Goal: Transaction & Acquisition: Purchase product/service

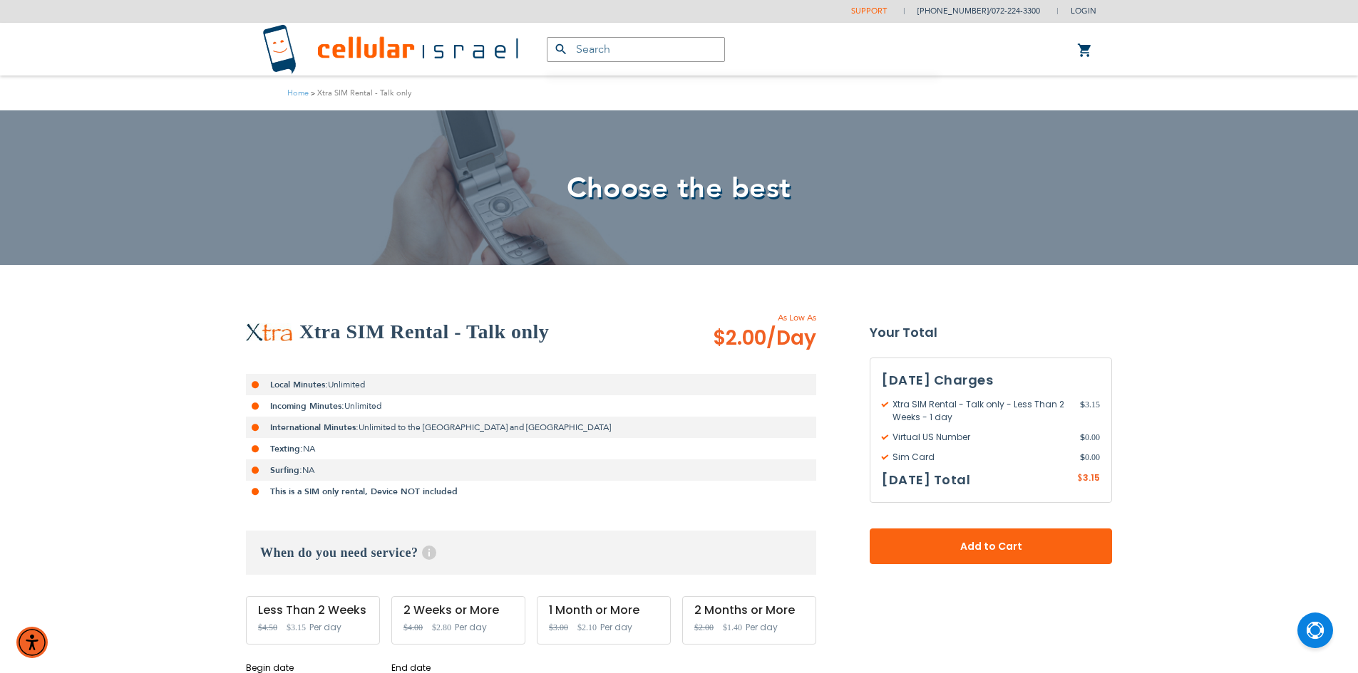
click at [884, 14] on link "Support" at bounding box center [869, 11] width 36 height 11
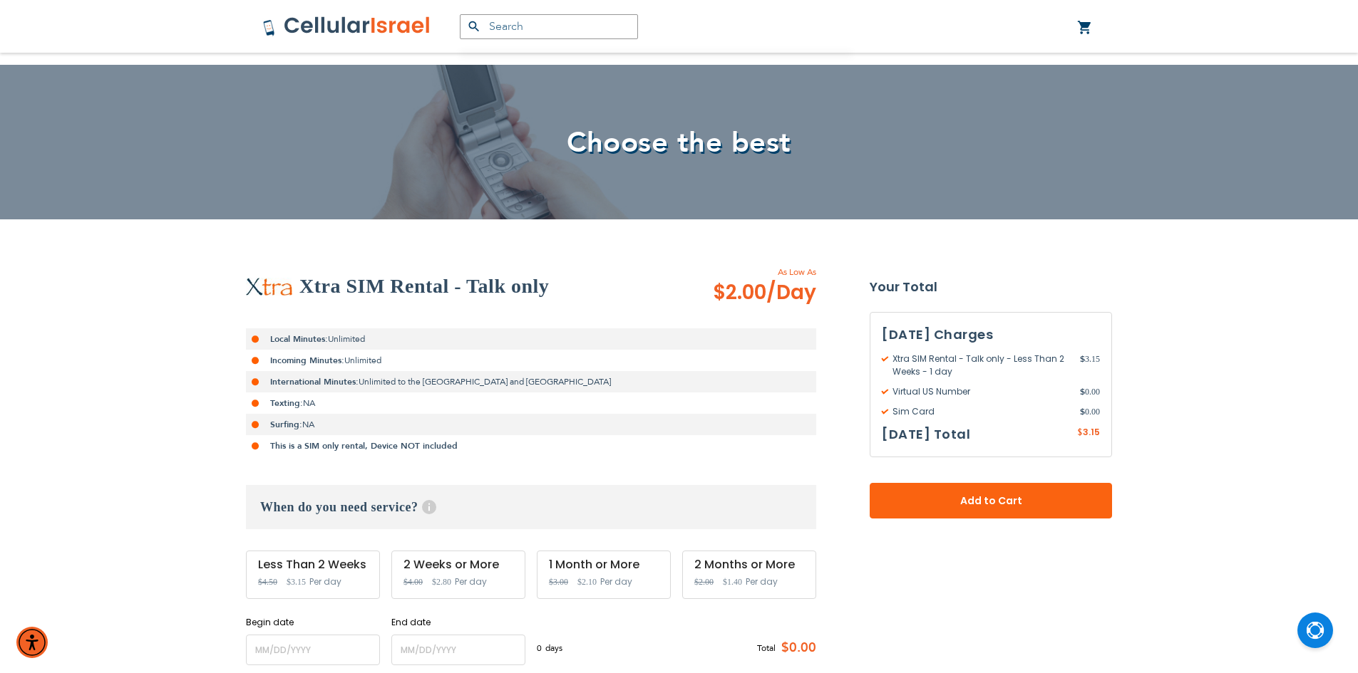
scroll to position [71, 0]
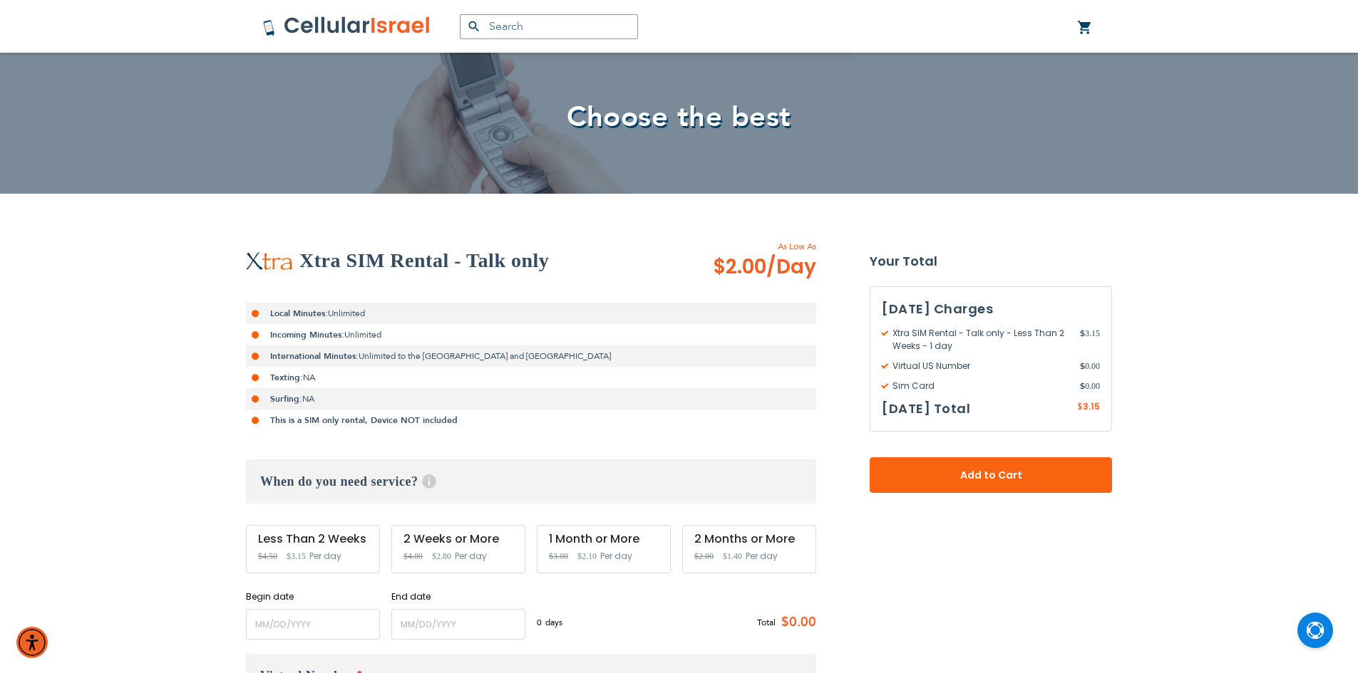
click at [301, 549] on span "Special Price $3.15" at bounding box center [295, 557] width 19 height 16
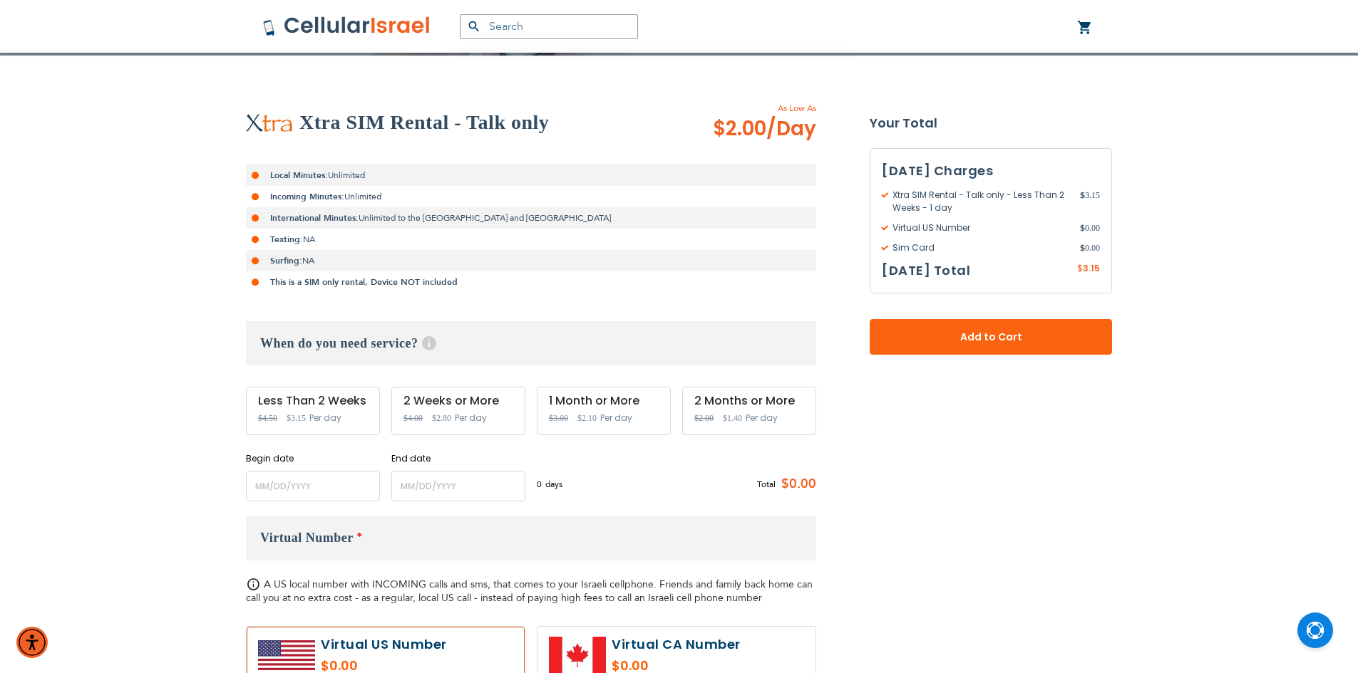
scroll to position [214, 0]
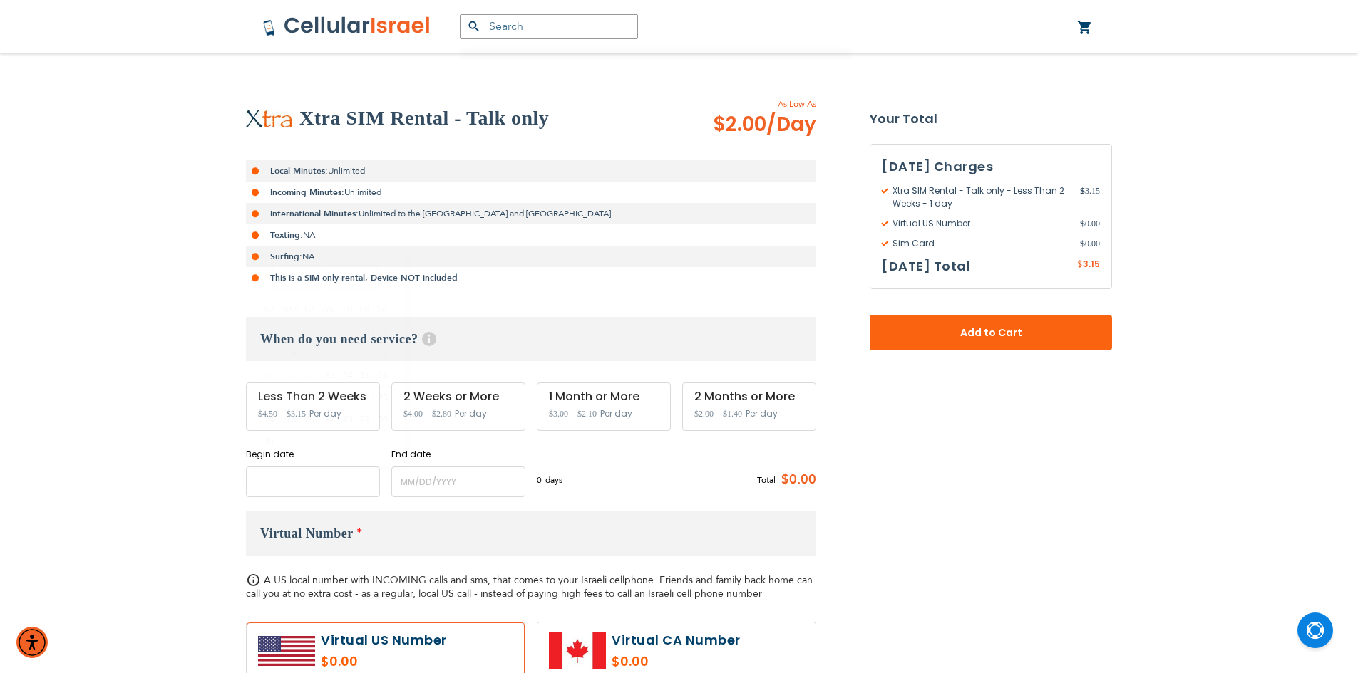
click at [321, 486] on input "name" at bounding box center [313, 482] width 134 height 31
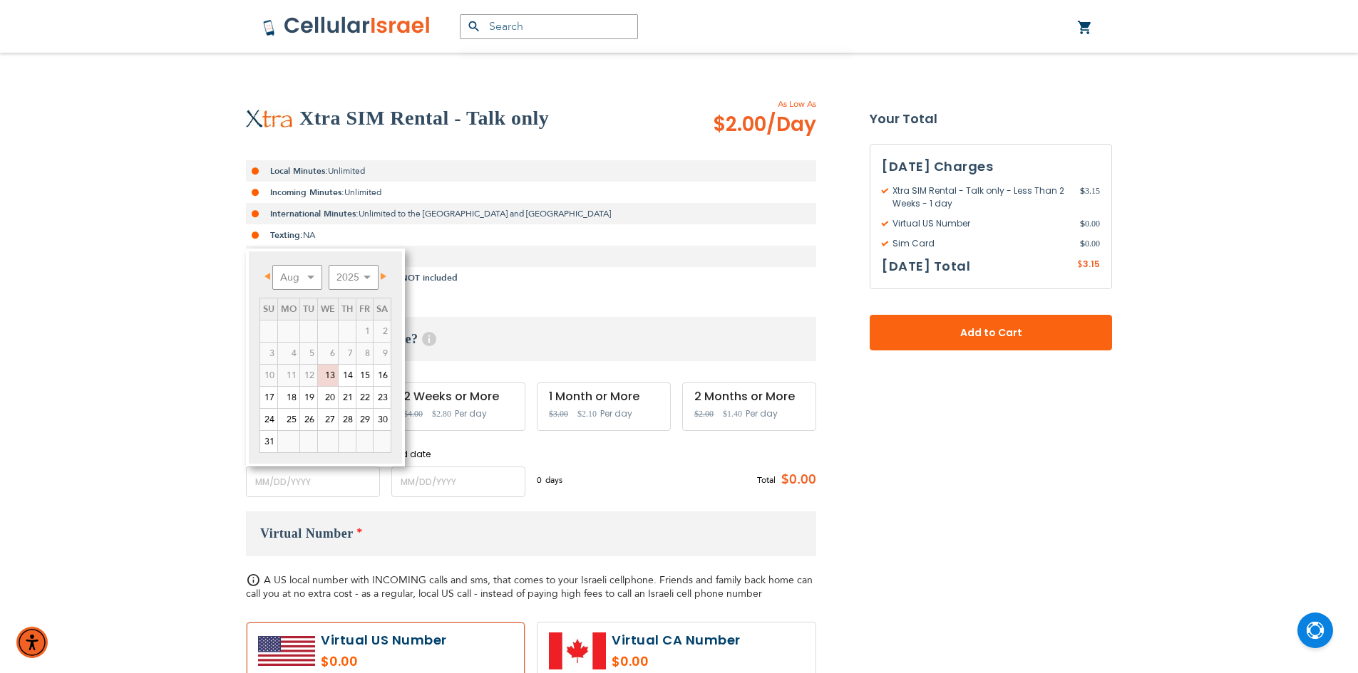
click at [396, 271] on div "Prev Next Aug Sep Oct Nov [DATE] 2026 2027 2028 2029 2030 2031 2032 2033 2034 2…" at bounding box center [325, 358] width 159 height 218
click at [388, 271] on link "Next" at bounding box center [381, 276] width 18 height 18
click at [348, 358] on link "11" at bounding box center [346, 353] width 17 height 21
type input "[DATE]"
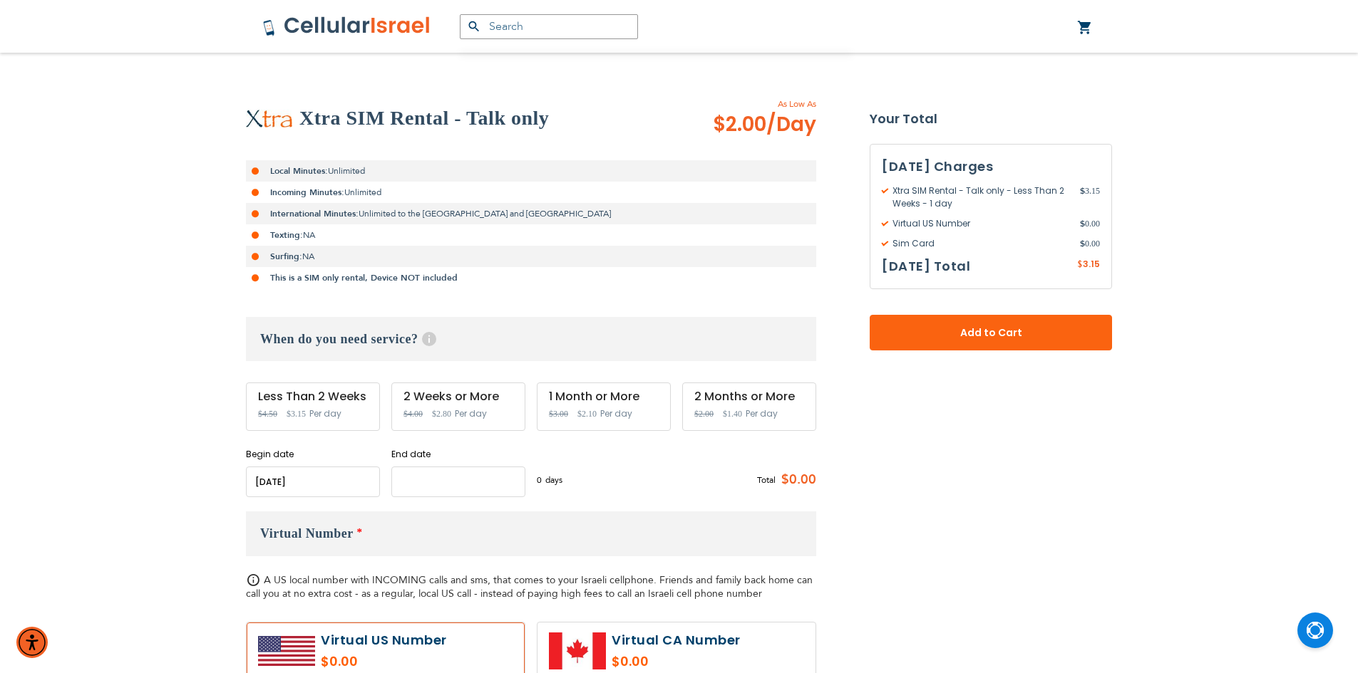
click at [442, 487] on input "name" at bounding box center [458, 482] width 134 height 31
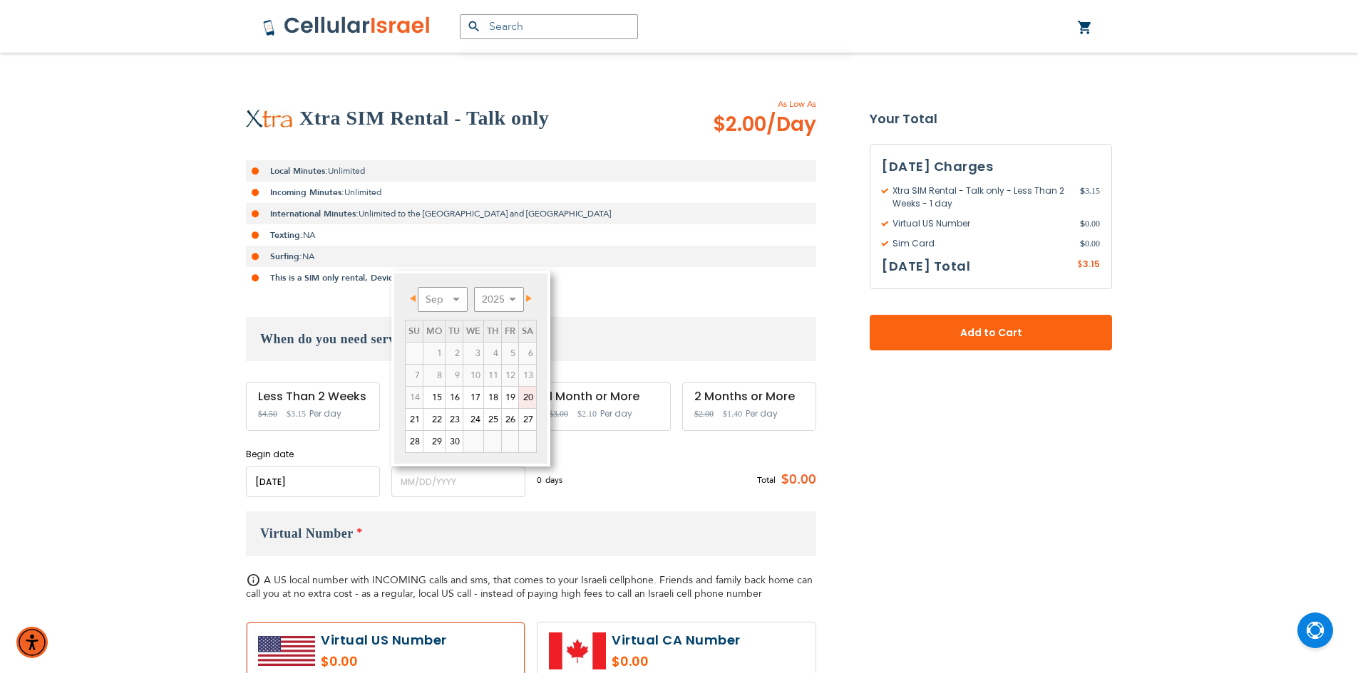
click at [529, 401] on link "20" at bounding box center [527, 397] width 17 height 21
type input "[DATE]"
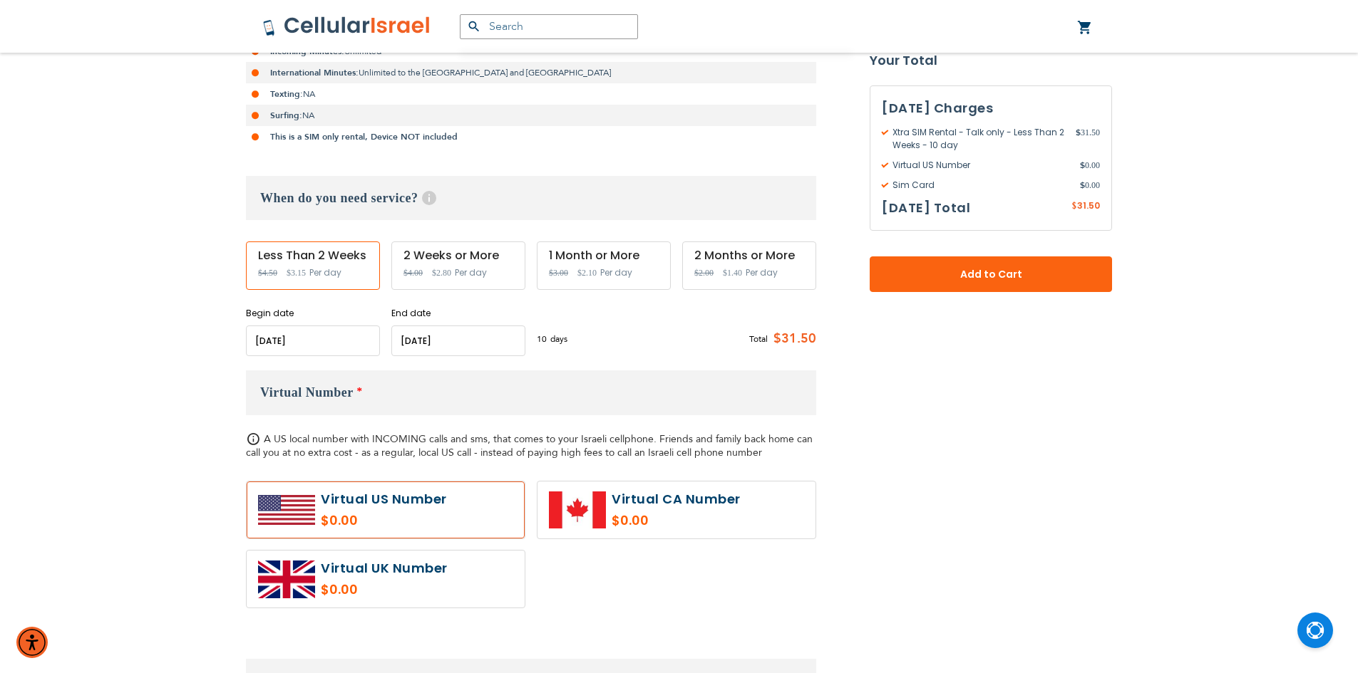
scroll to position [356, 0]
click at [349, 398] on span "Virtual Number" at bounding box center [306, 391] width 93 height 14
click at [338, 517] on label at bounding box center [386, 508] width 278 height 57
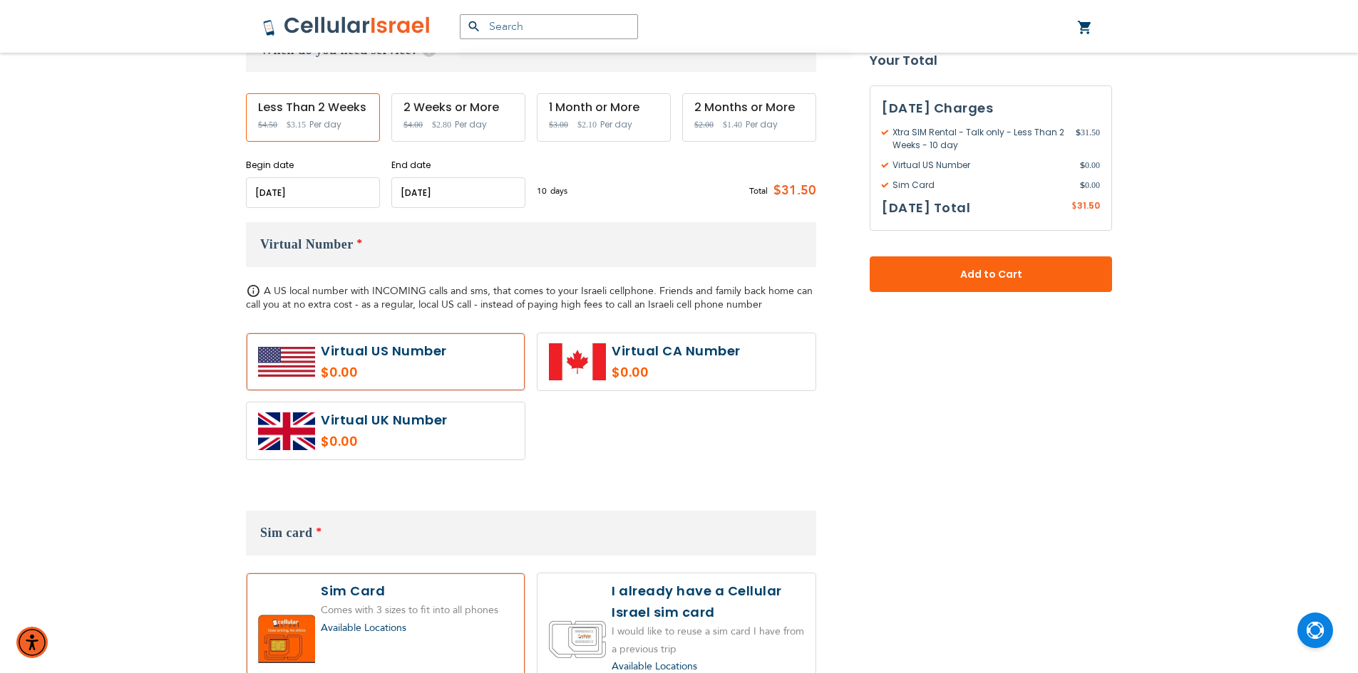
scroll to position [641, 0]
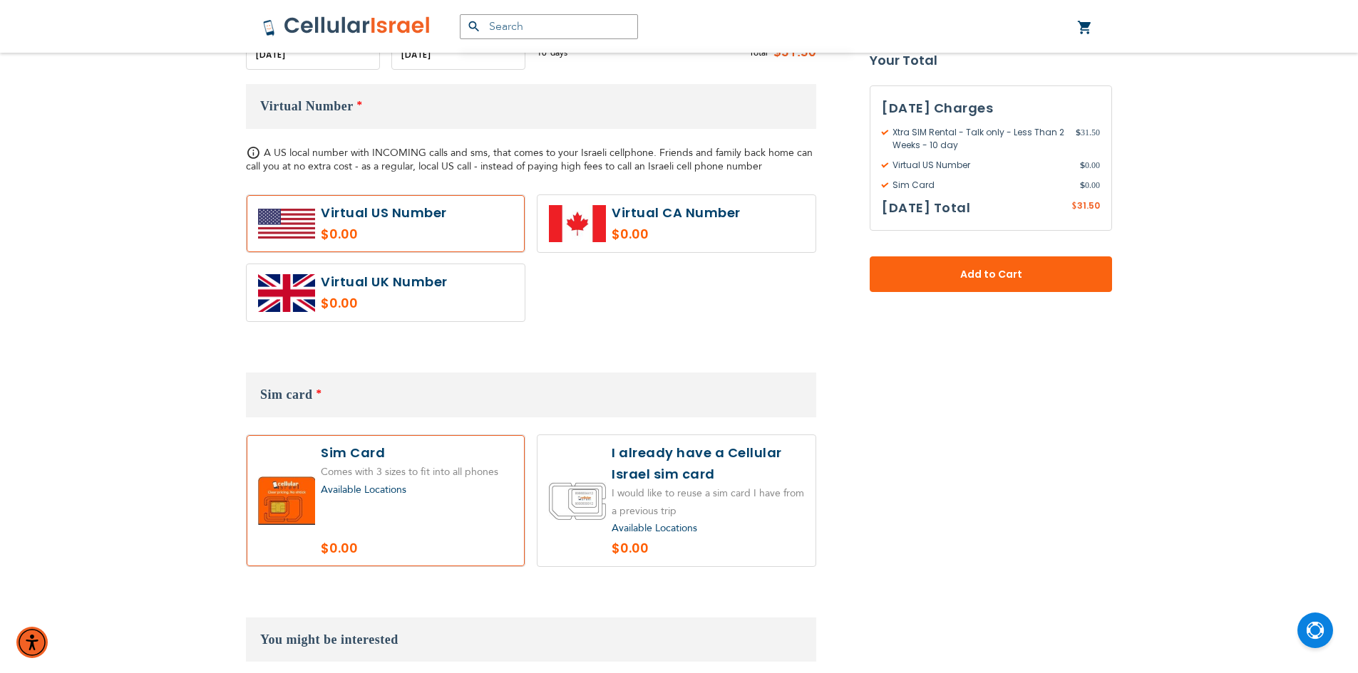
click at [375, 490] on span "Available Locations" at bounding box center [364, 490] width 86 height 14
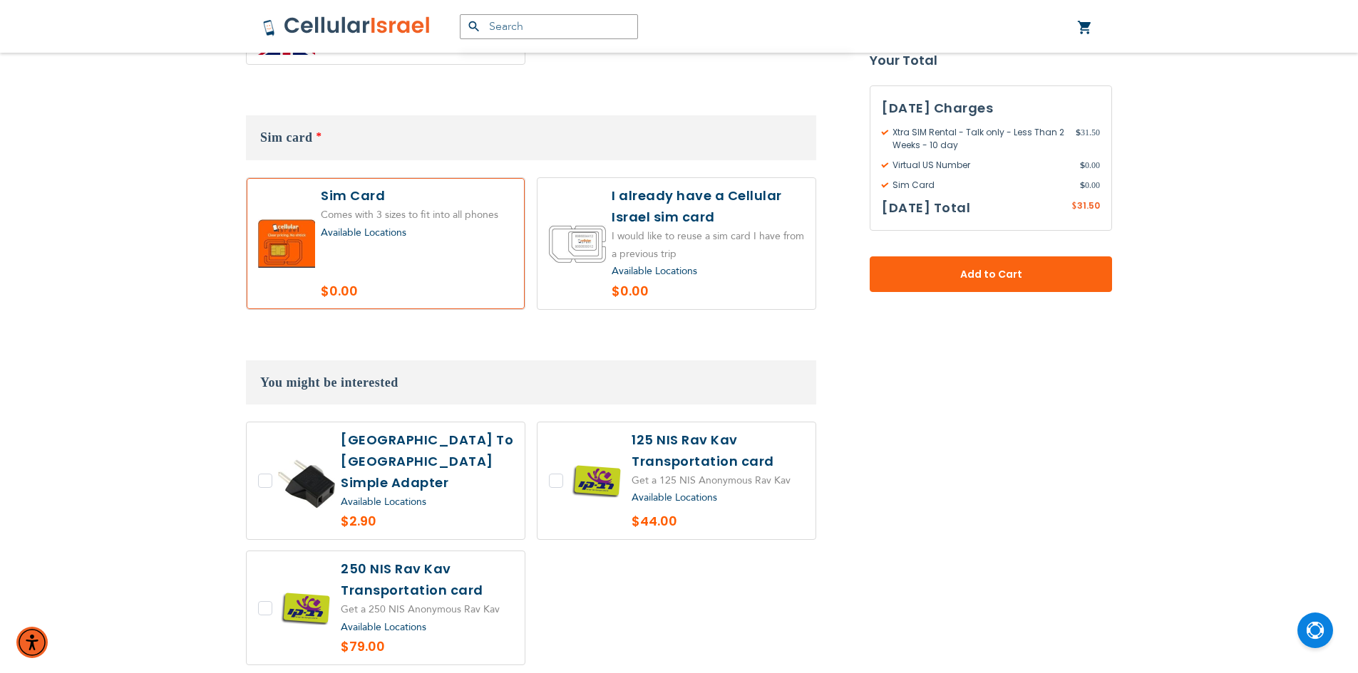
scroll to position [926, 0]
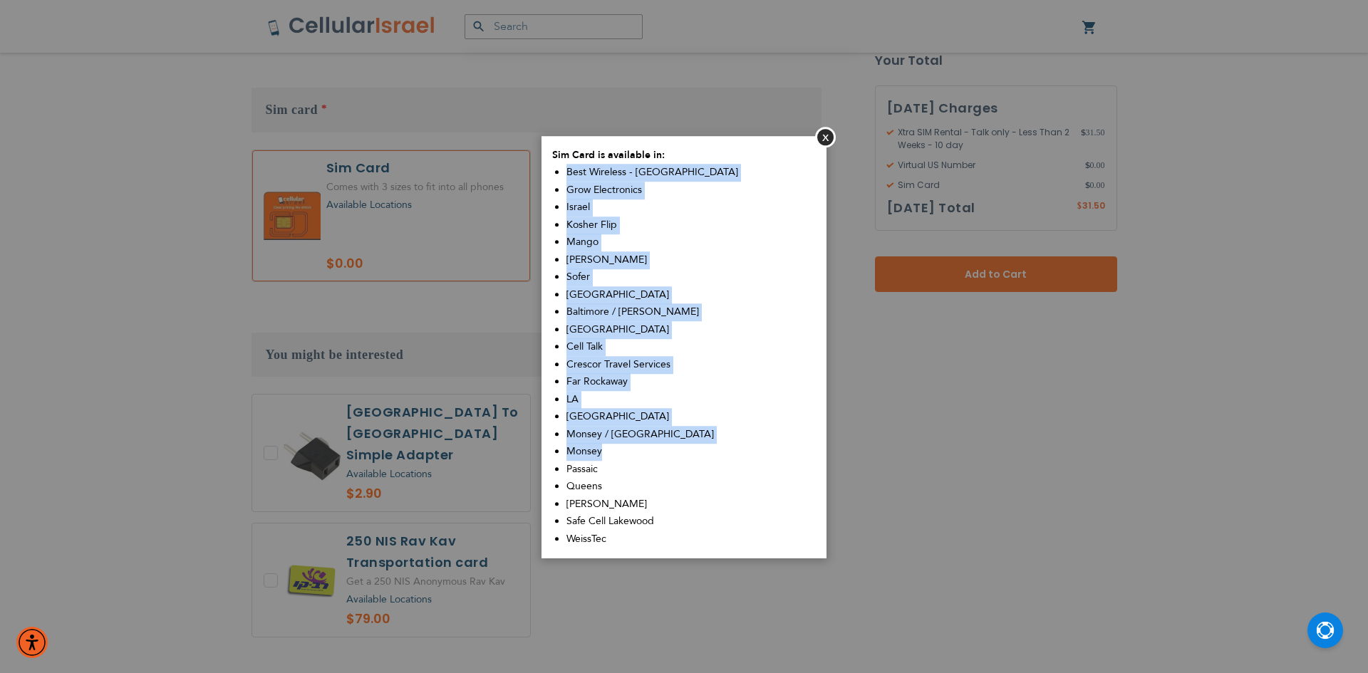
drag, startPoint x: 568, startPoint y: 177, endPoint x: 613, endPoint y: 453, distance: 279.4
click at [613, 453] on div "Sim Card is available in: Best Wireless - [GEOGRAPHIC_DATA] Grow Electronics [G…" at bounding box center [684, 347] width 285 height 423
click at [829, 135] on button "Close" at bounding box center [825, 137] width 21 height 21
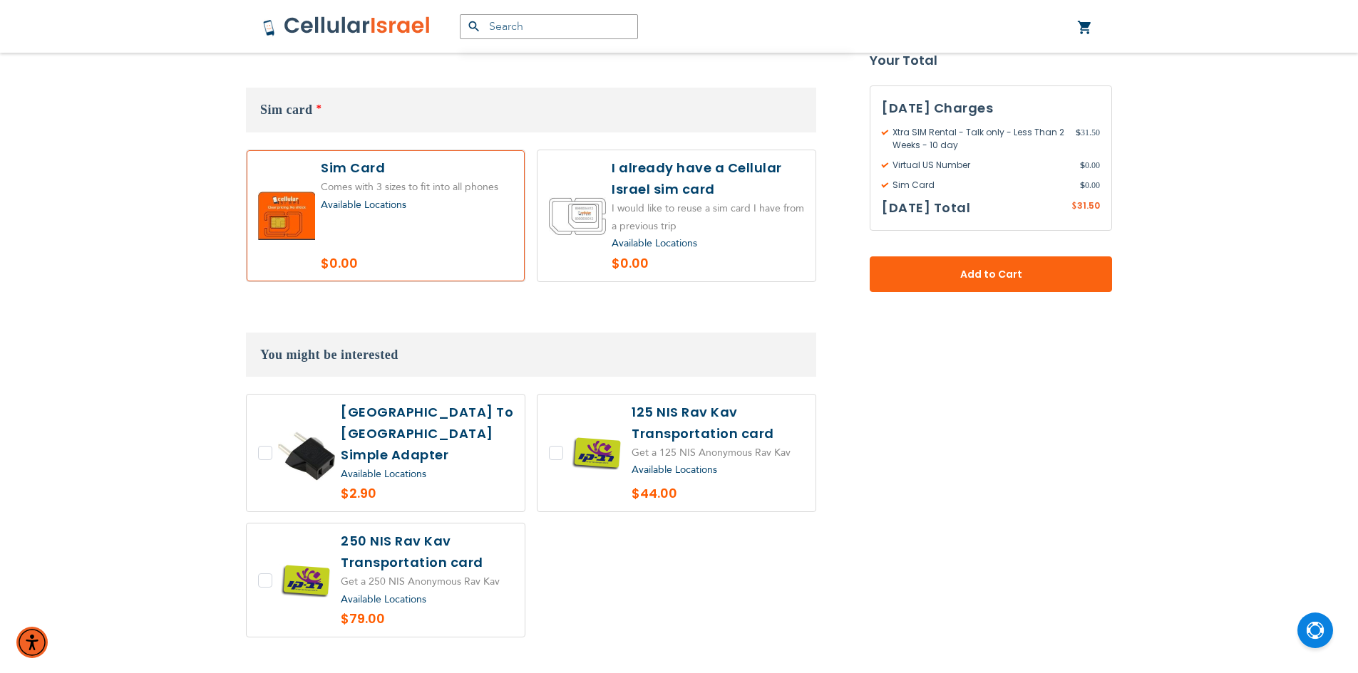
click at [357, 210] on span "Available Locations" at bounding box center [364, 205] width 86 height 14
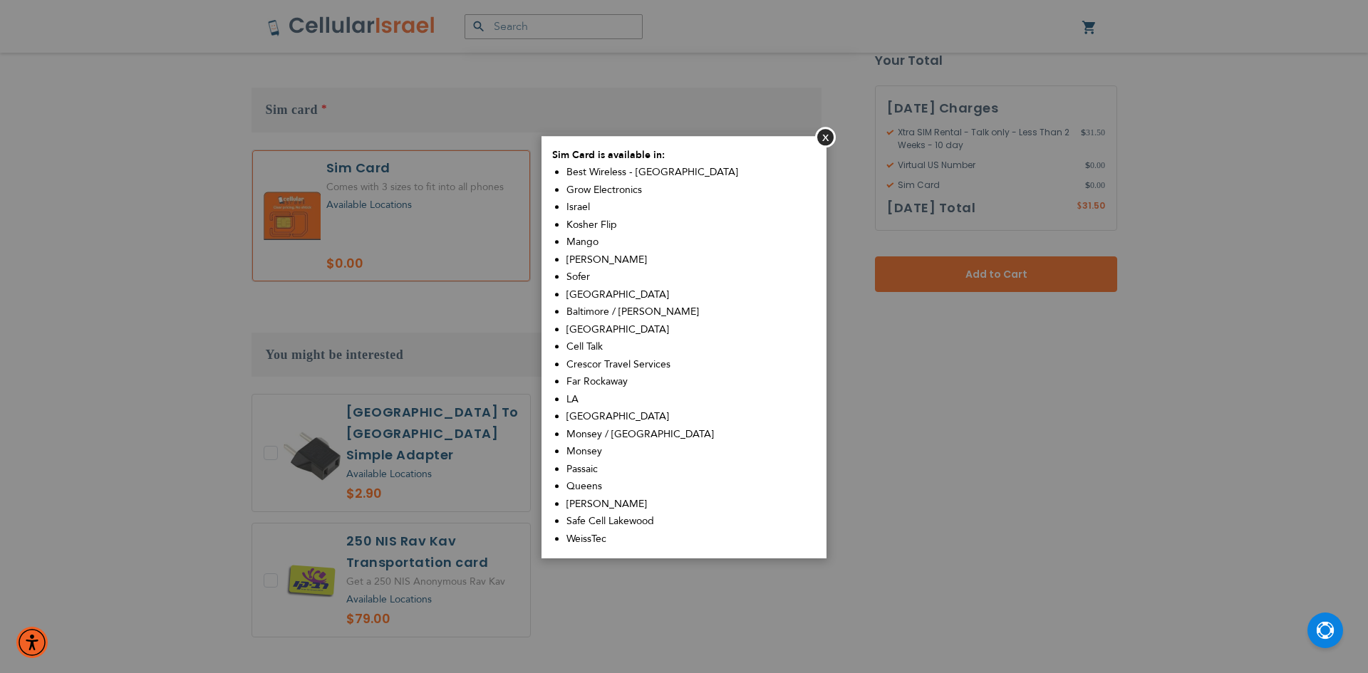
click at [363, 204] on aside "Close Sim Card is available in: Best Wireless - [GEOGRAPHIC_DATA] Grow Electron…" at bounding box center [684, 336] width 1368 height 673
click at [828, 135] on button "Close" at bounding box center [825, 137] width 21 height 21
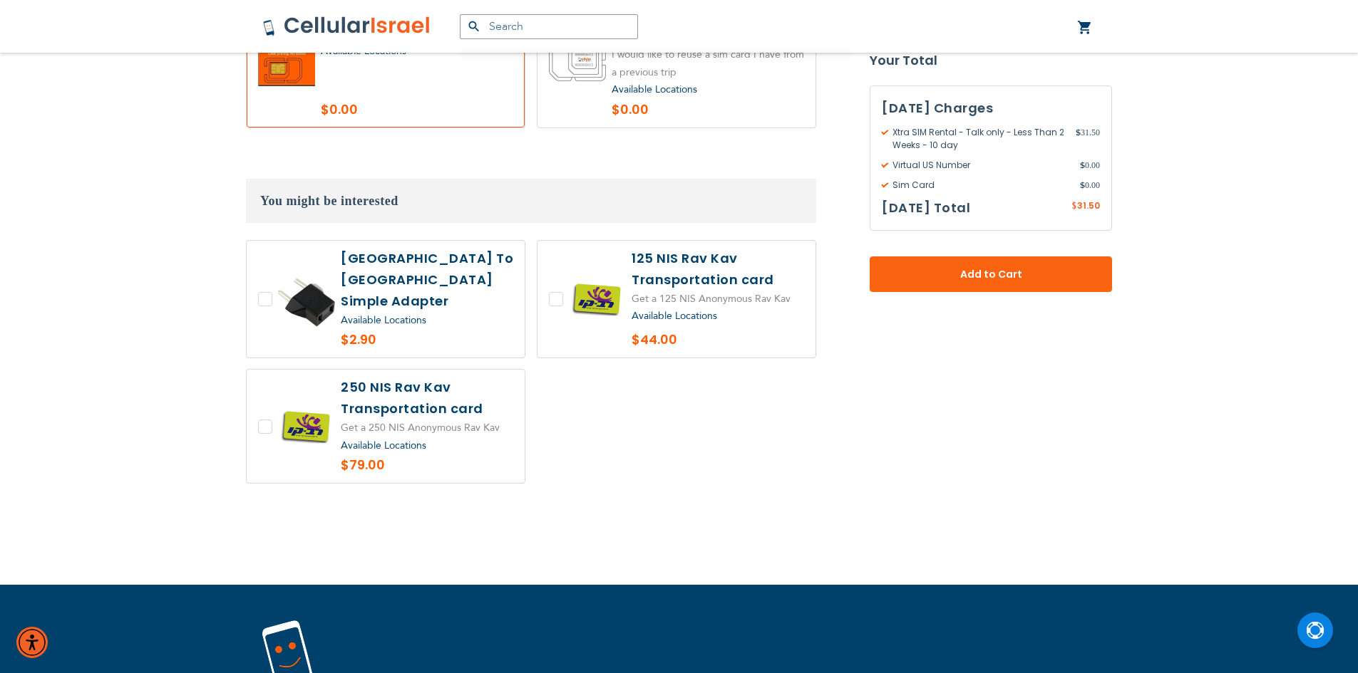
scroll to position [1211, 0]
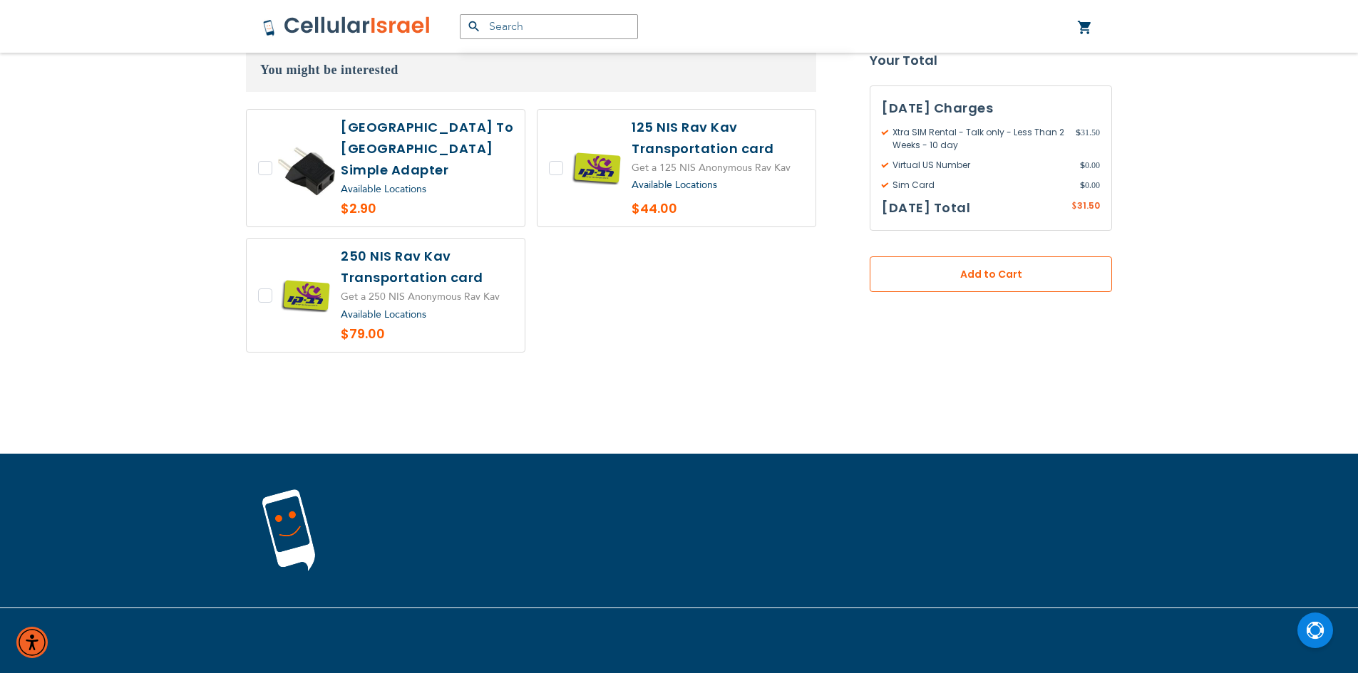
click at [978, 275] on span "Add to Cart" at bounding box center [990, 274] width 148 height 15
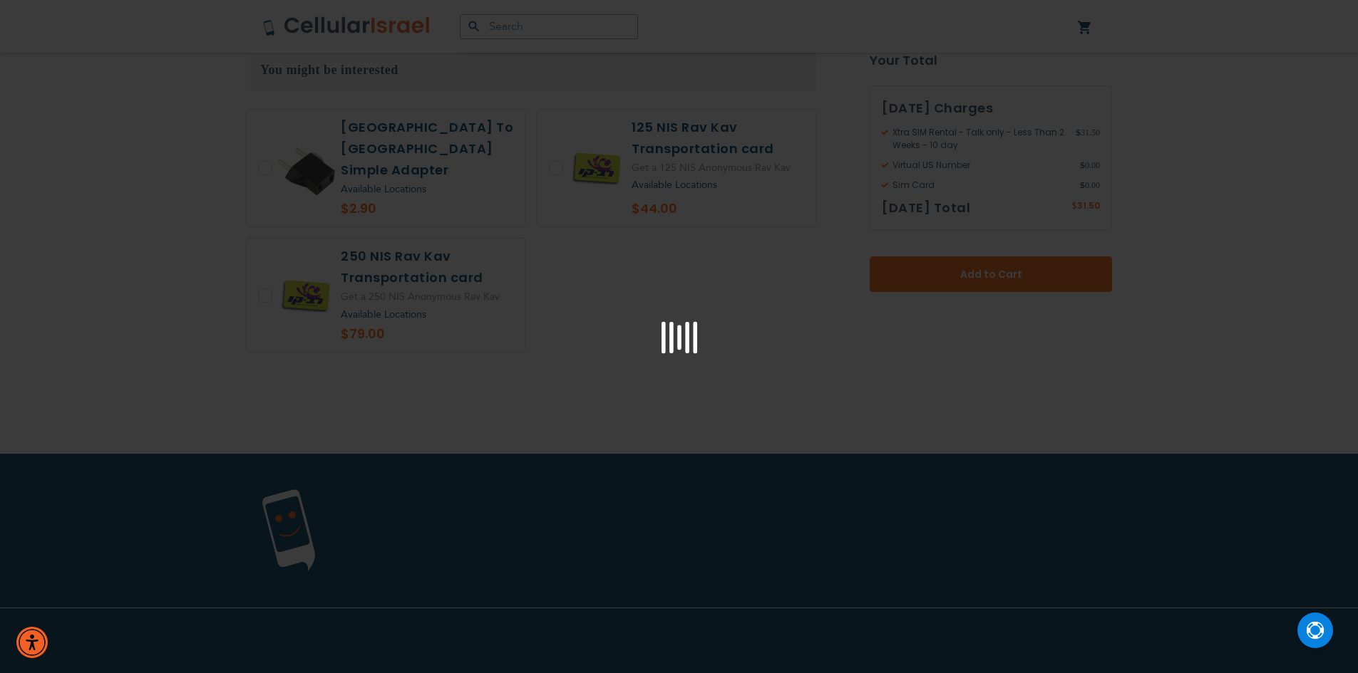
scroll to position [784, 0]
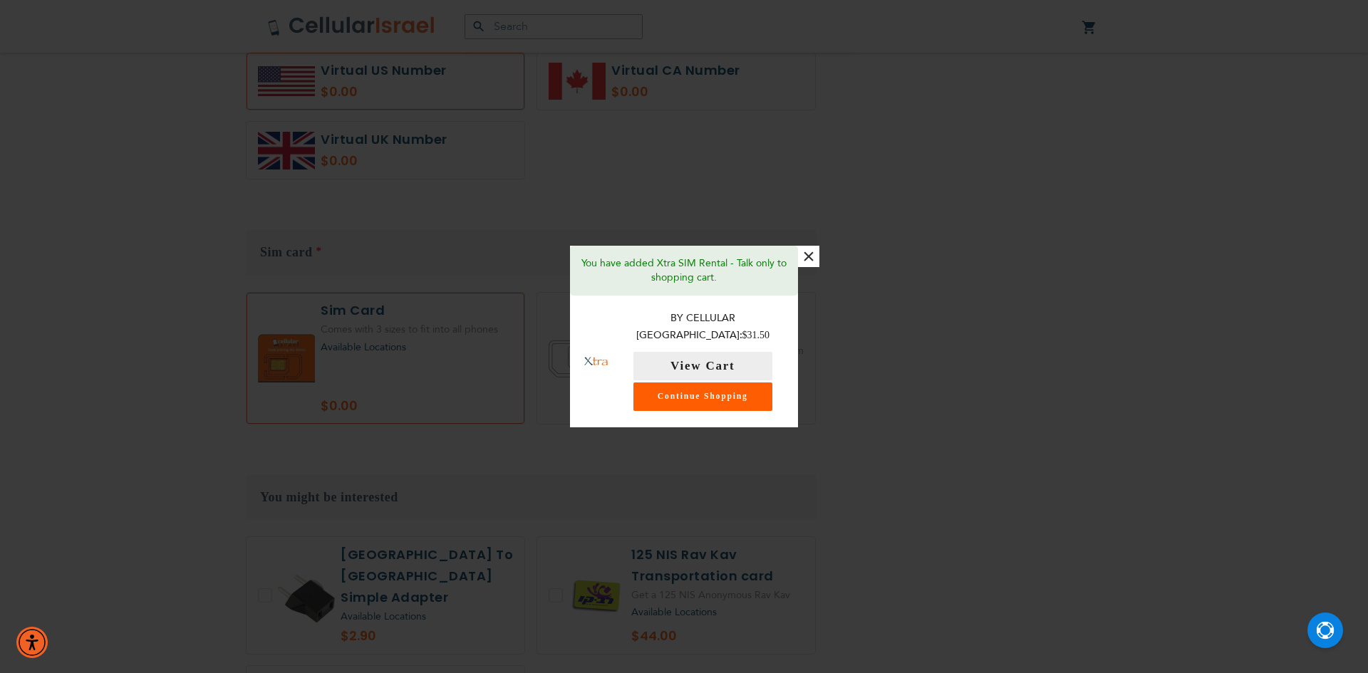
click at [693, 387] on link "Continue Shopping" at bounding box center [703, 397] width 139 height 29
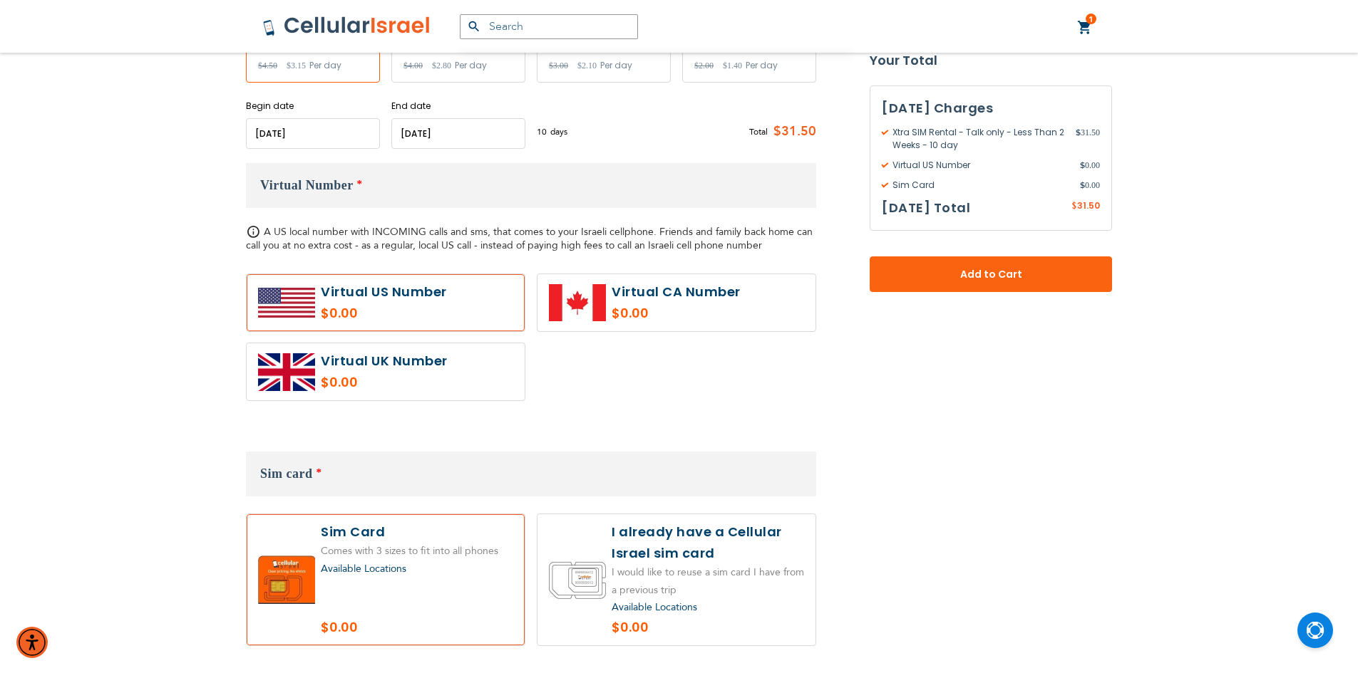
scroll to position [285, 0]
